Goal: Transaction & Acquisition: Purchase product/service

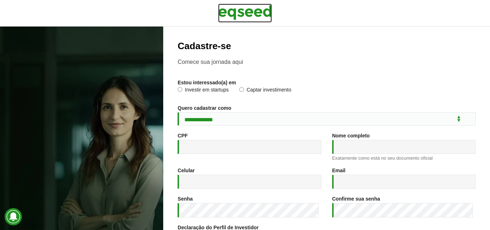
click at [242, 13] on img at bounding box center [245, 13] width 54 height 18
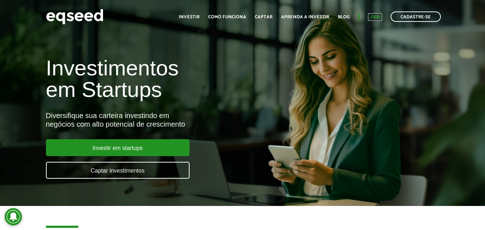
click at [376, 17] on link "Login" at bounding box center [375, 17] width 14 height 5
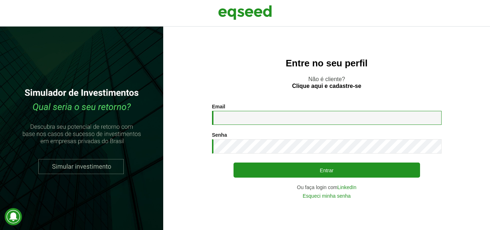
click at [240, 116] on input "Email *" at bounding box center [327, 118] width 230 height 14
type input "**********"
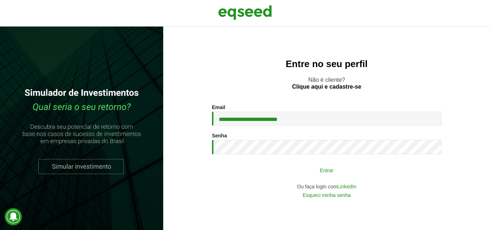
click at [284, 167] on button "Entrar" at bounding box center [327, 170] width 187 height 14
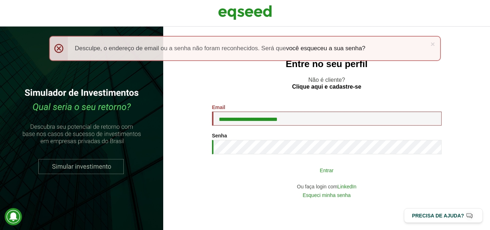
click at [280, 173] on button "Entrar" at bounding box center [327, 170] width 187 height 14
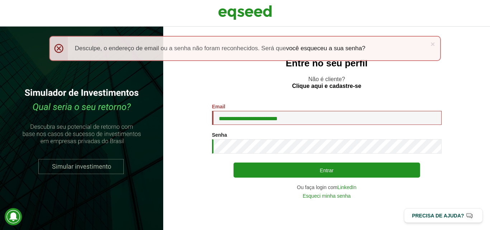
click at [481, 56] on div "**********" at bounding box center [326, 129] width 327 height 204
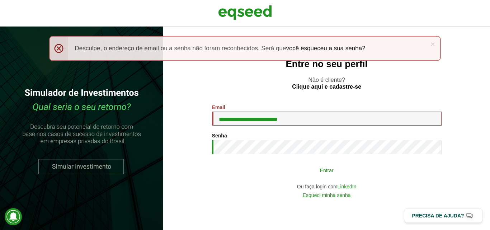
click at [329, 170] on button "Entrar" at bounding box center [327, 170] width 187 height 14
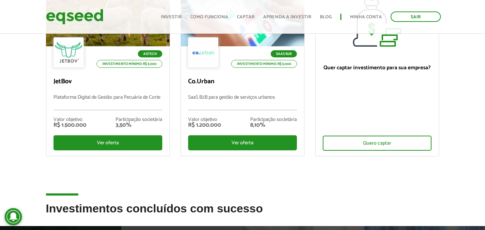
scroll to position [123, 0]
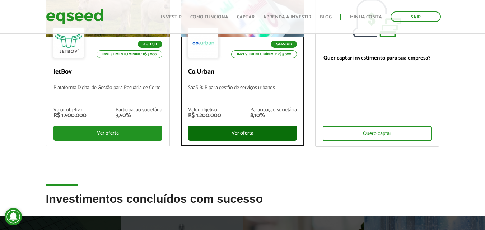
click at [244, 134] on div "Ver oferta" at bounding box center [242, 133] width 109 height 15
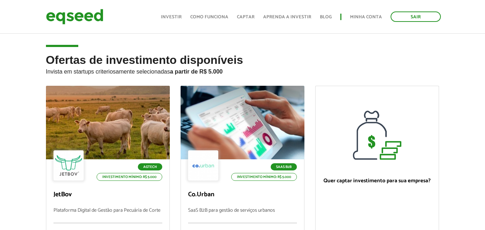
scroll to position [116, 0]
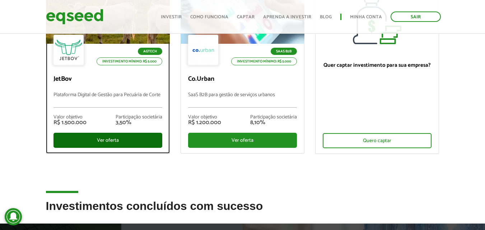
click at [113, 144] on div "Ver oferta" at bounding box center [107, 140] width 109 height 15
